Goal: Navigation & Orientation: Find specific page/section

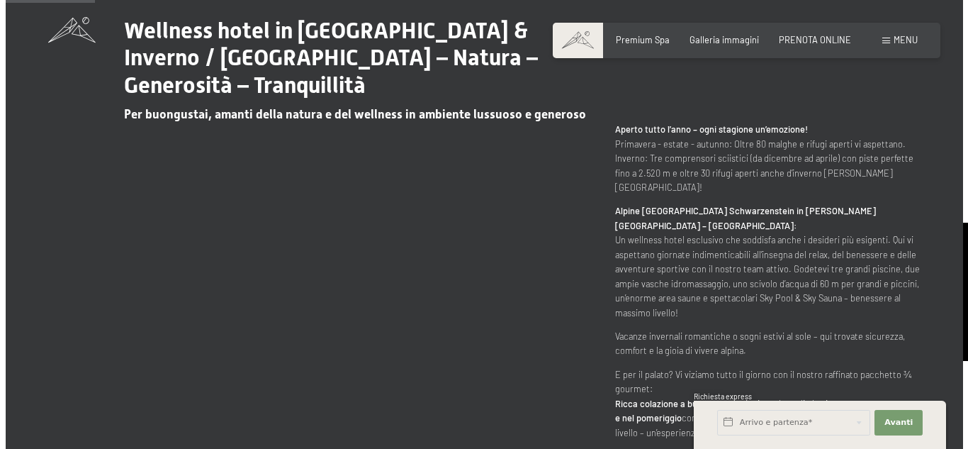
scroll to position [670, 0]
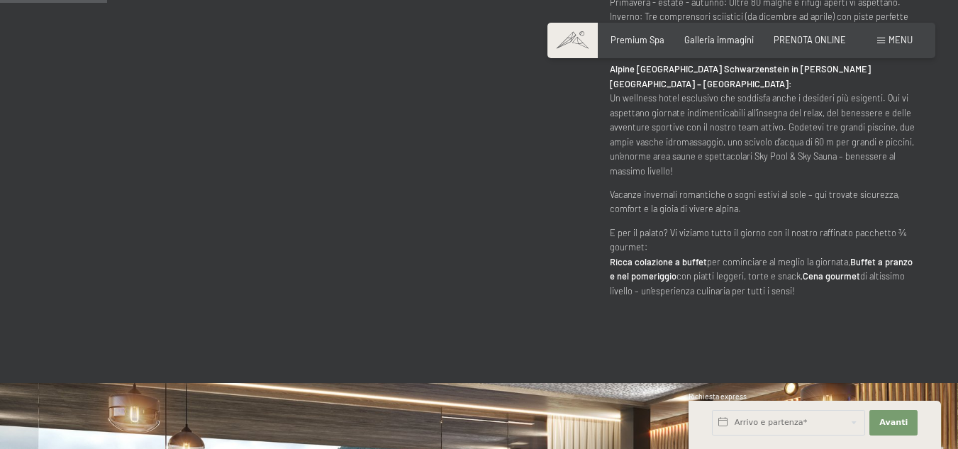
click at [890, 38] on span "Menu" at bounding box center [900, 39] width 24 height 11
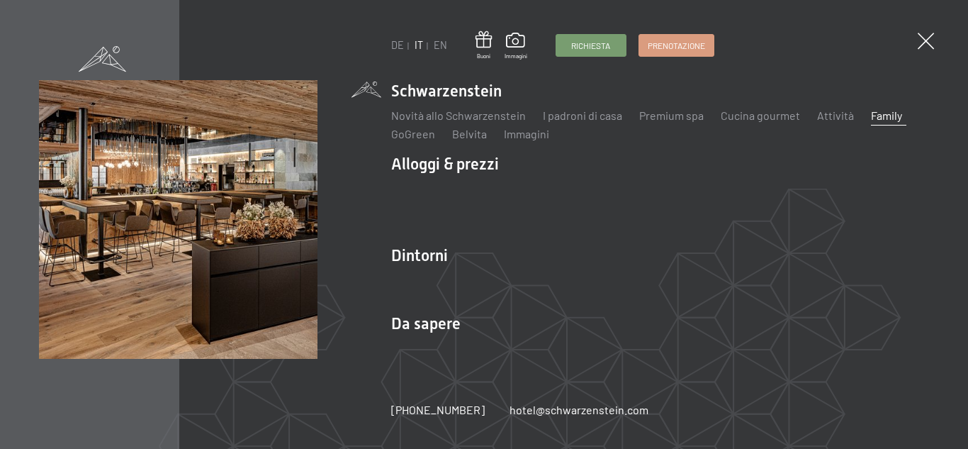
click at [879, 116] on link "Family" at bounding box center [886, 114] width 31 height 13
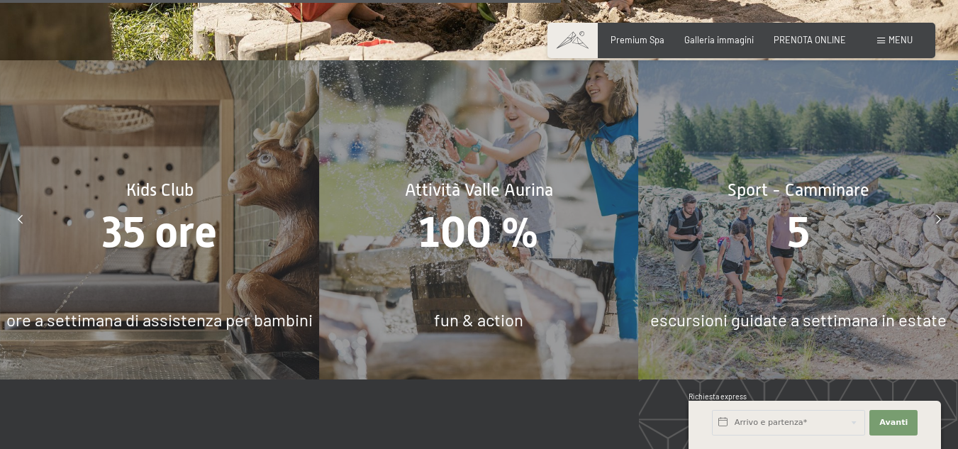
scroll to position [4971, 0]
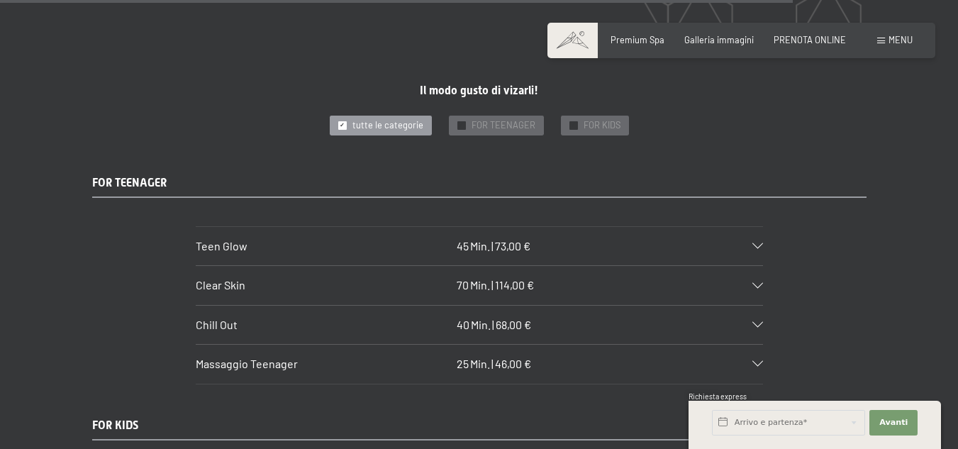
scroll to position [7116, 0]
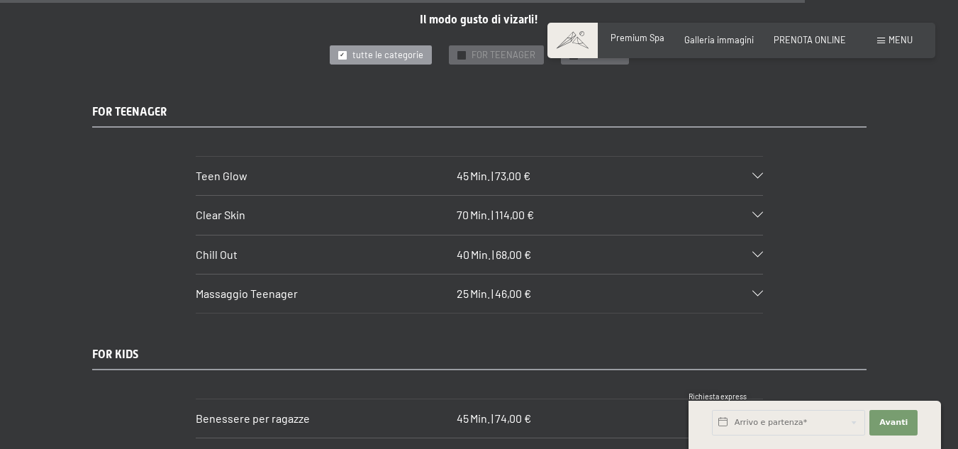
click at [643, 37] on span "Premium Spa" at bounding box center [637, 37] width 54 height 11
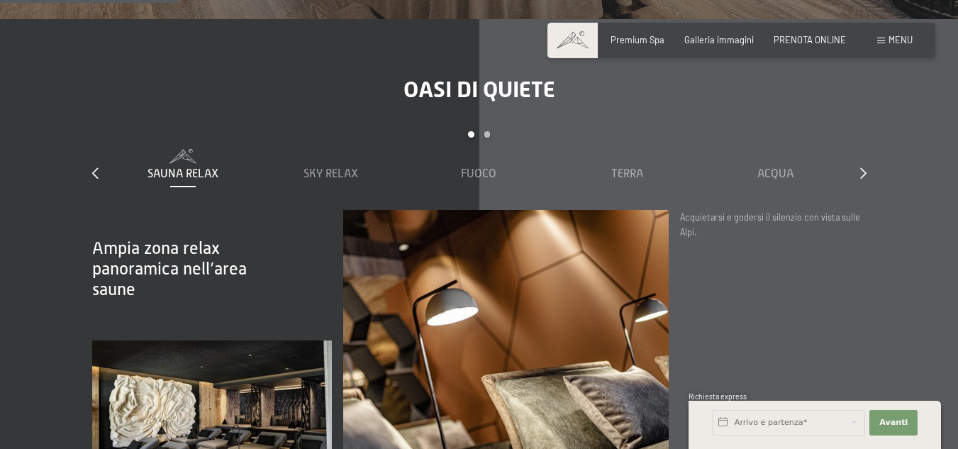
scroll to position [1518, 0]
